Goal: Task Accomplishment & Management: Manage account settings

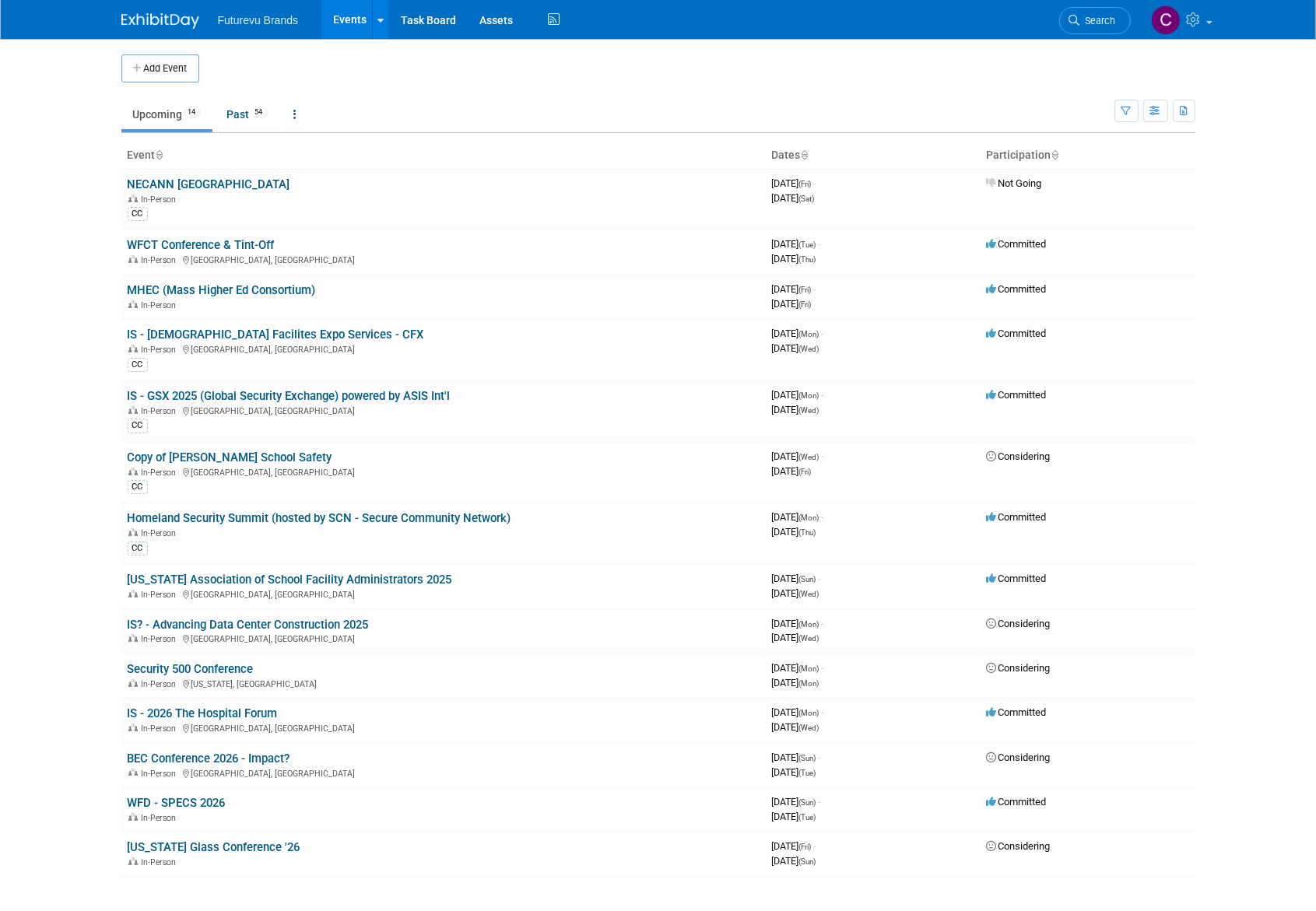
click at [359, 390] on link "IS - GSX 2025 (Global Security Exchange) powered by ASIS Int'l" at bounding box center [288, 396] width 323 height 14
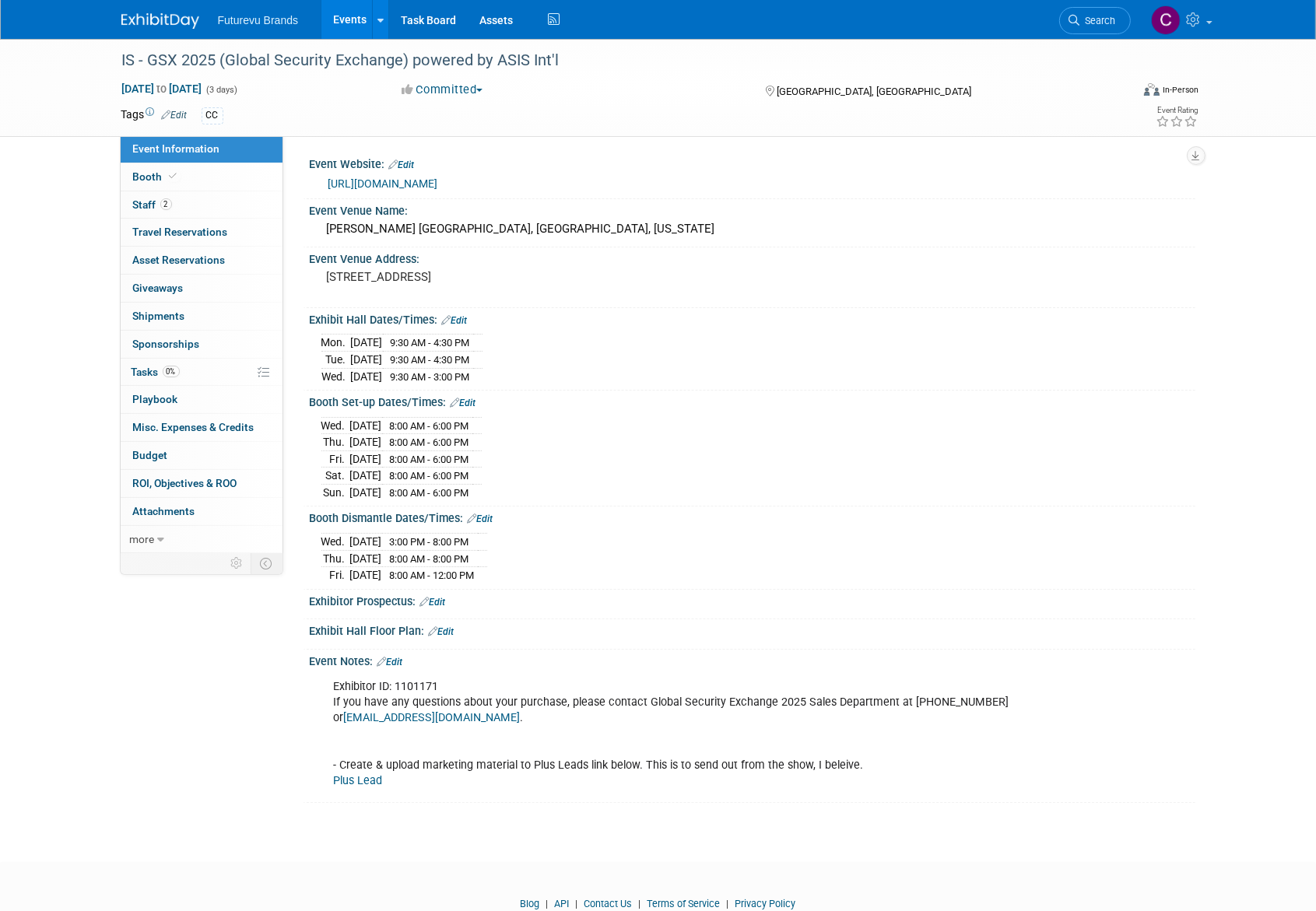
click at [145, 182] on span "Booth" at bounding box center [157, 176] width 48 height 12
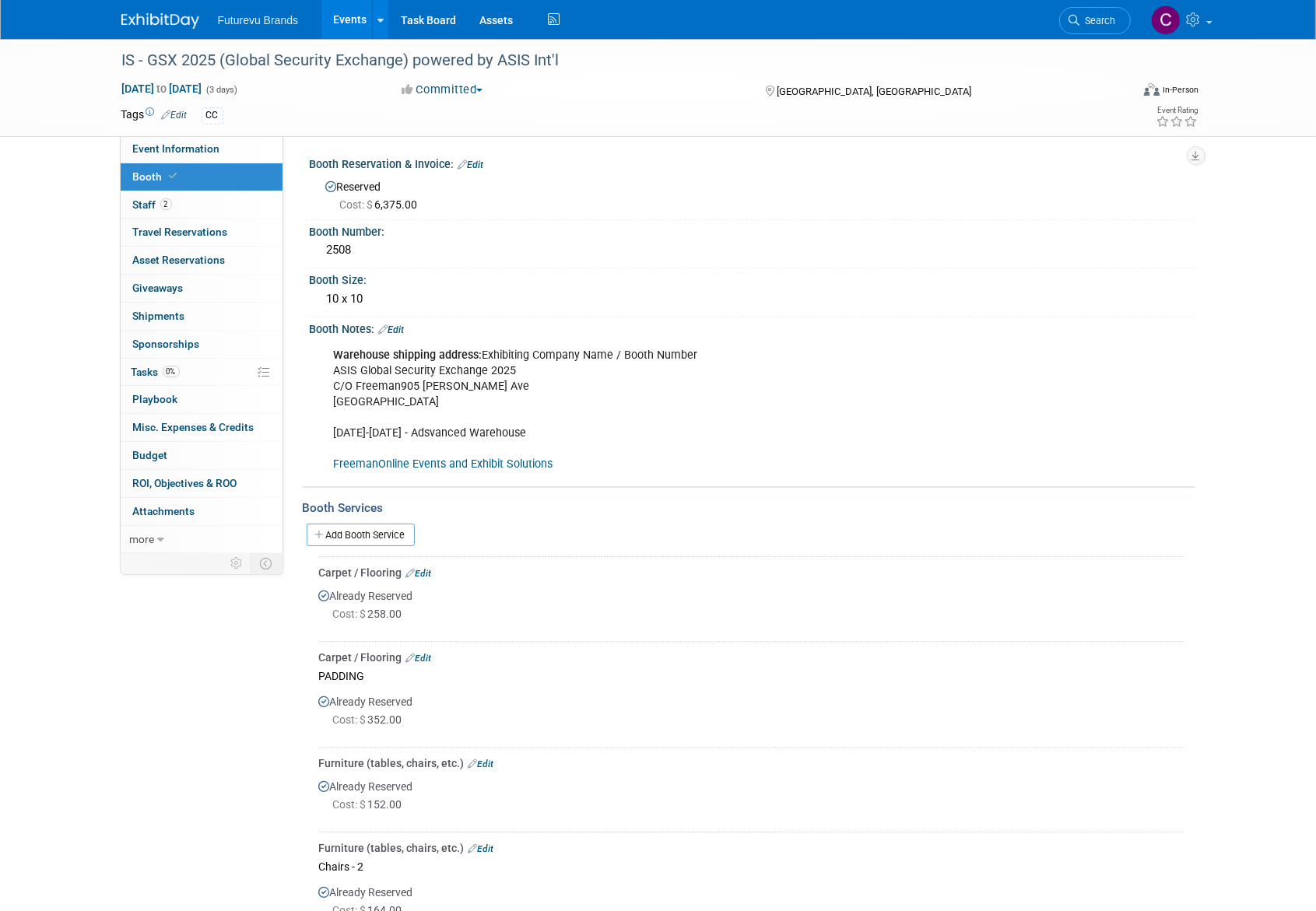
click at [400, 330] on link "Edit" at bounding box center [391, 329] width 26 height 10
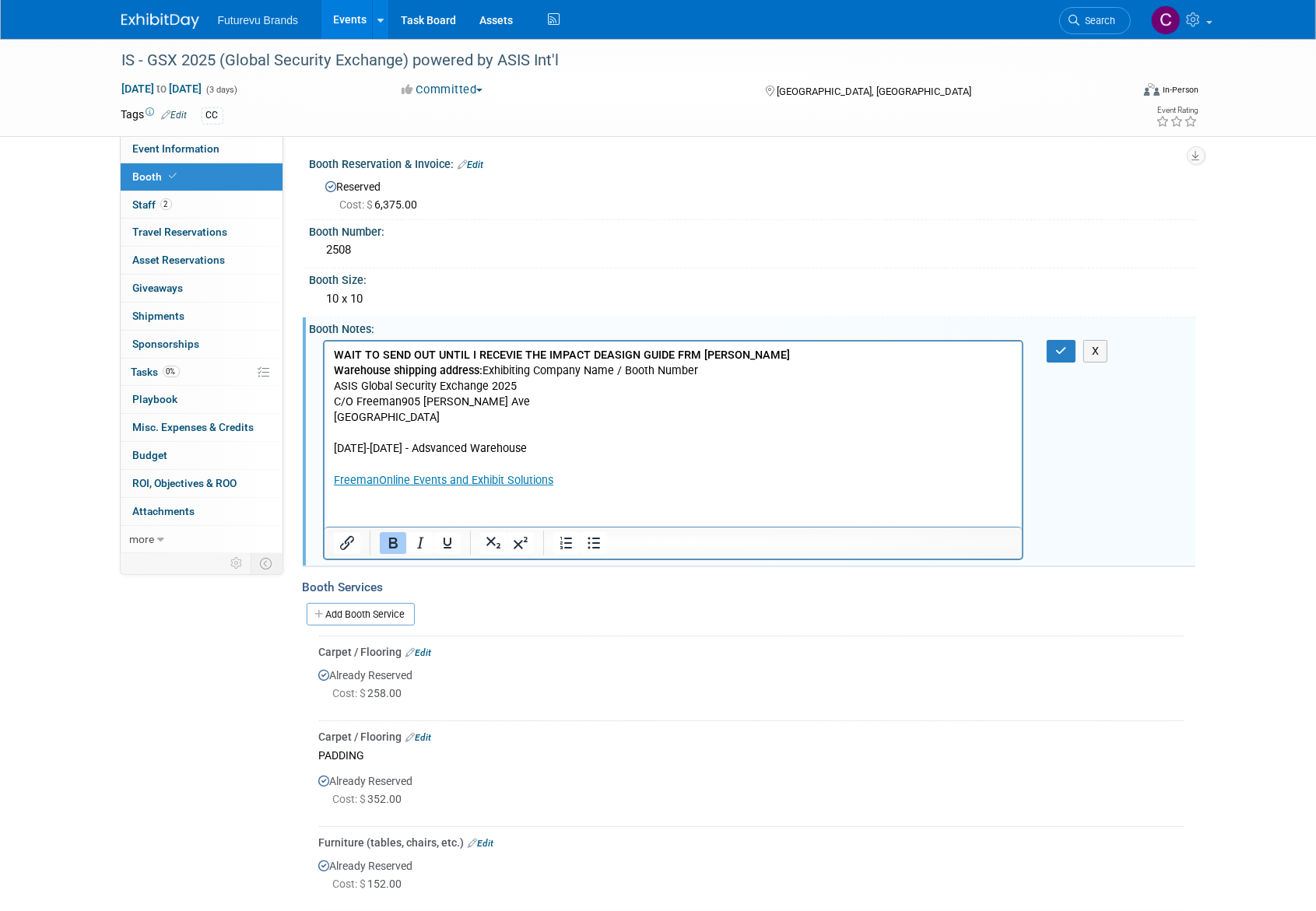
click at [776, 359] on p "WAIT TO SEND OUT UNTIL I RECEVIE THE IMPACT DEASIGN GUIDE FRM DRUMMOND" at bounding box center [673, 355] width 680 height 15
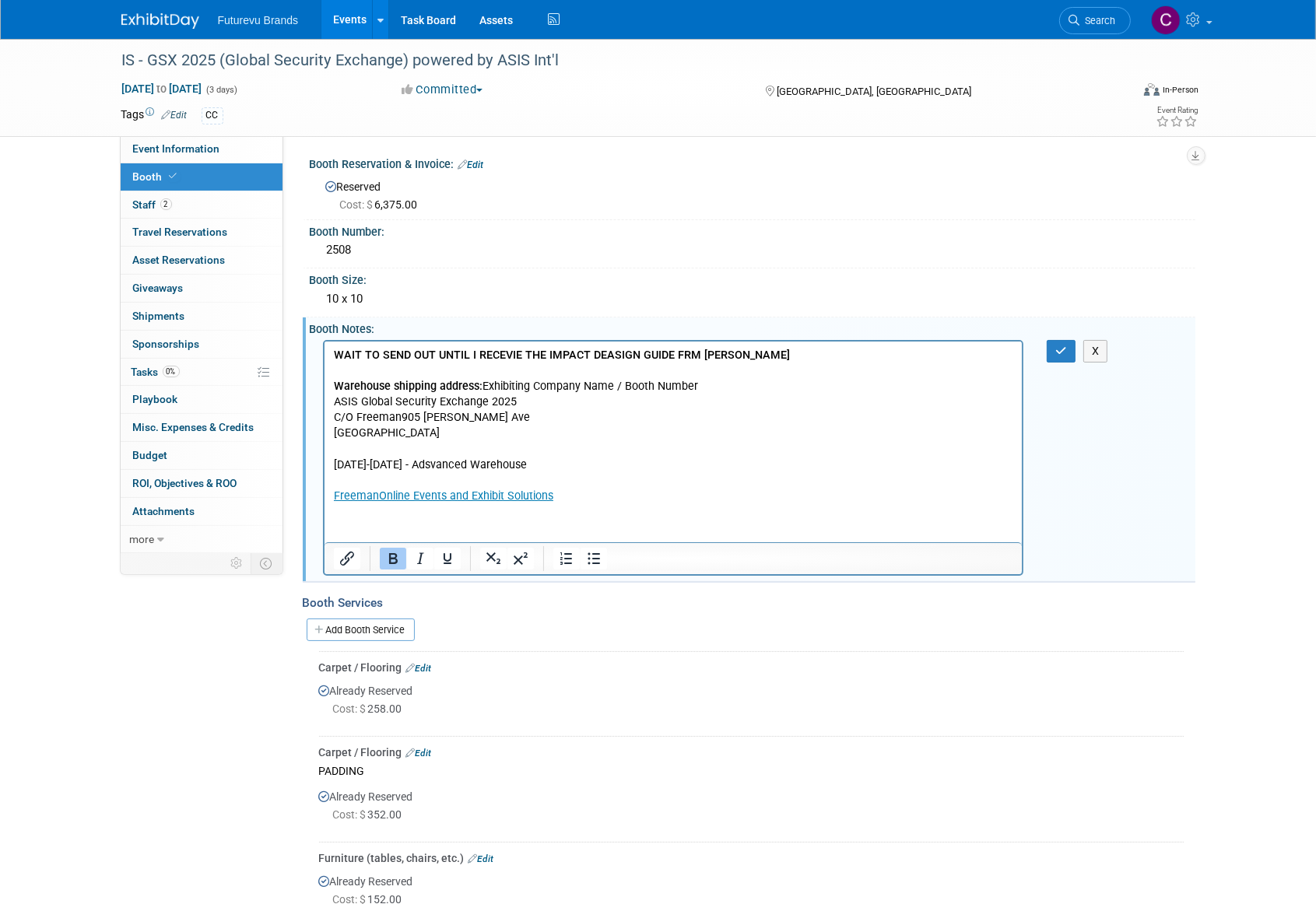
click at [607, 356] on b "WAIT TO SEND OUT UNTIL I RECEVIE THE IMPACT DEASIGN GUIDE FRM DRUMMOND" at bounding box center [560, 354] width 456 height 13
click at [678, 355] on b "WAIT TO SEND OUT UNTIL I RECEVIE THE IMPACT DESIGN GUIDE FRM DRUMMOND" at bounding box center [543, 354] width 422 height 13
click at [778, 352] on p "WAIT TO SEND OUT UNTIL I RECEVIE THE IMPACT DESIGN GUIDE FROM DRUMMOND" at bounding box center [673, 355] width 680 height 15
click at [334, 358] on b "WAIT TO SEND OUT UNTIL I RECEVIE THE IMPACT DESIGN GUIDE FROM DRUMMOND" at bounding box center [560, 354] width 456 height 13
click at [1057, 346] on icon "button" at bounding box center [1061, 350] width 11 height 10
